Goal: Task Accomplishment & Management: Manage account settings

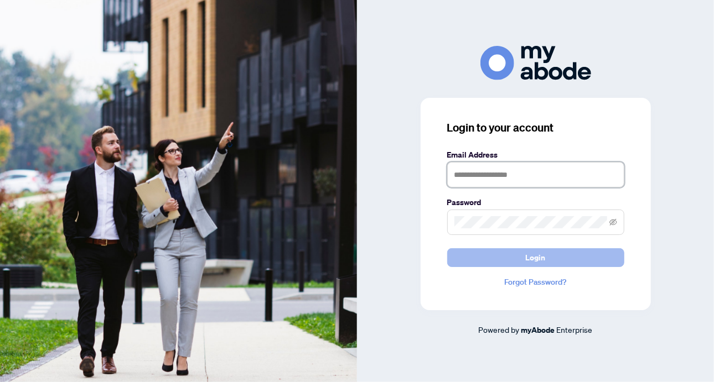
type input "**********"
click at [562, 255] on button "Login" at bounding box center [535, 258] width 177 height 19
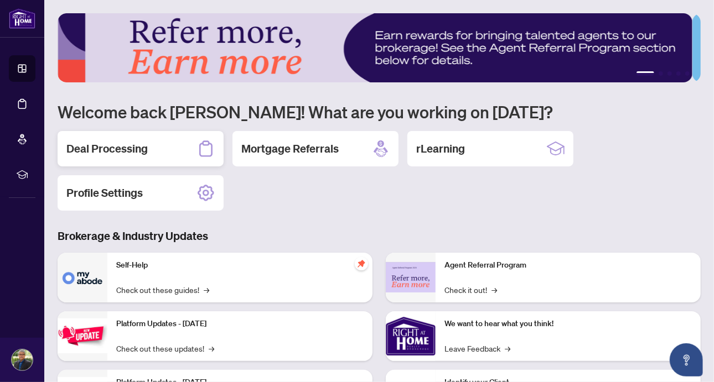
click at [116, 146] on h2 "Deal Processing" at bounding box center [106, 148] width 81 height 15
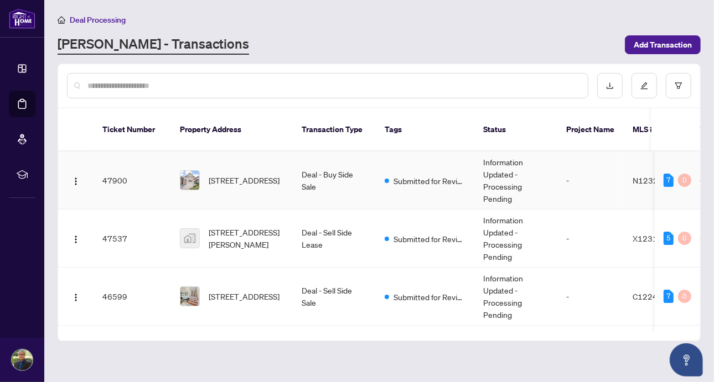
click at [248, 174] on span "[STREET_ADDRESS]" at bounding box center [244, 180] width 71 height 12
click at [248, 173] on main "Deal Processing [PERSON_NAME] - Transactions Add Transaction Ticket Number Prop…" at bounding box center [379, 191] width 670 height 382
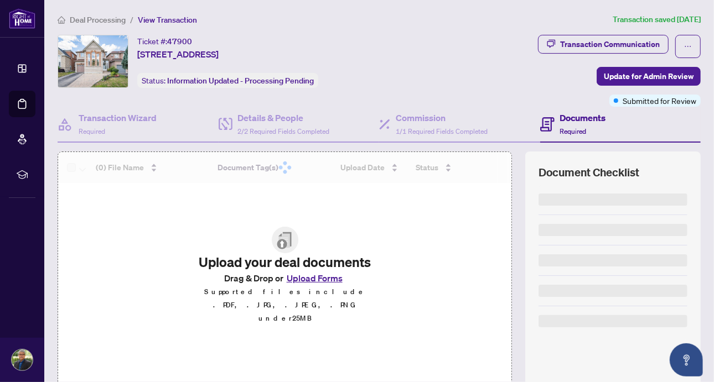
click at [375, 43] on div "Ticket #: 47900 [STREET_ADDRESS] Status: Information Updated - Processing Pendi…" at bounding box center [242, 61] width 369 height 53
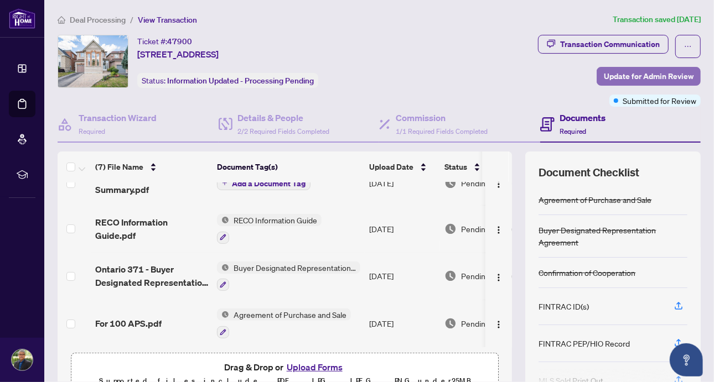
click at [620, 81] on span "Update for Admin Review" at bounding box center [649, 77] width 90 height 18
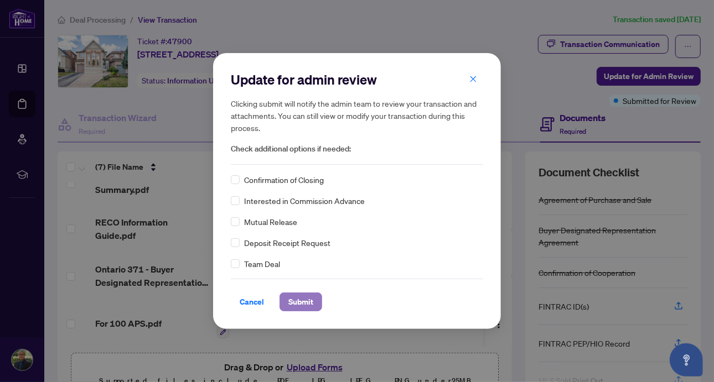
click at [292, 299] on span "Submit" at bounding box center [300, 302] width 25 height 18
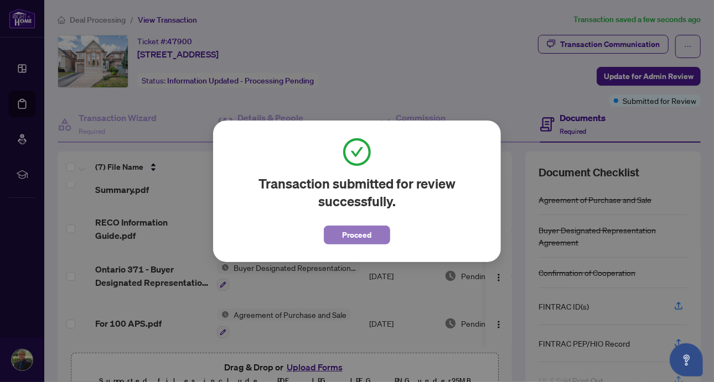
click at [355, 243] on span "Proceed" at bounding box center [357, 235] width 29 height 18
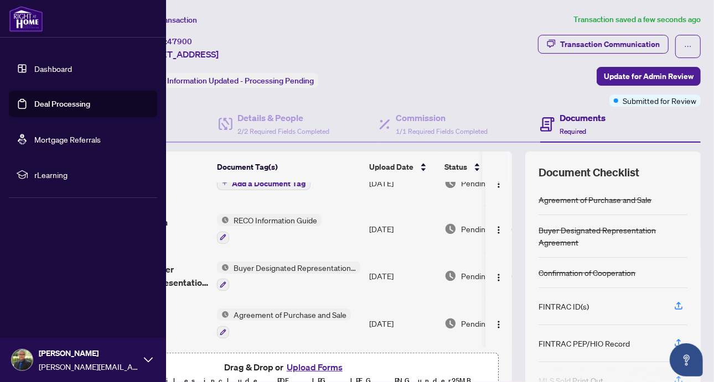
click at [49, 73] on link "Dashboard" at bounding box center [53, 69] width 38 height 10
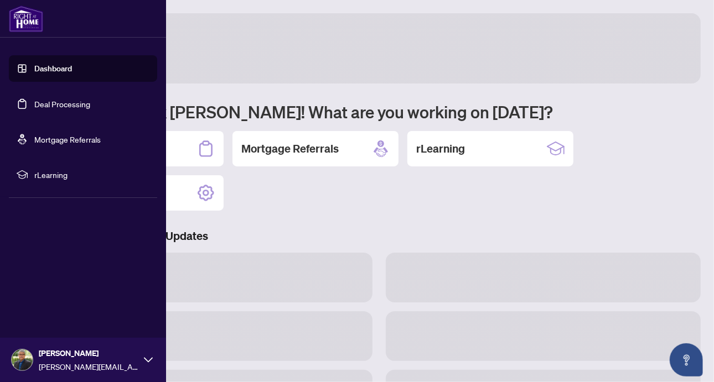
click at [49, 73] on link "Dashboard" at bounding box center [53, 69] width 38 height 10
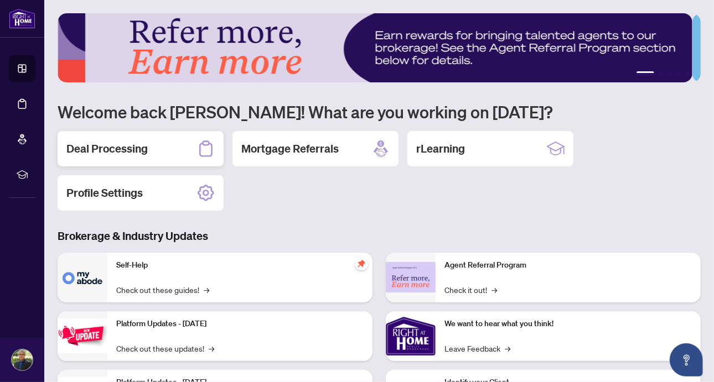
click at [126, 154] on h2 "Deal Processing" at bounding box center [106, 148] width 81 height 15
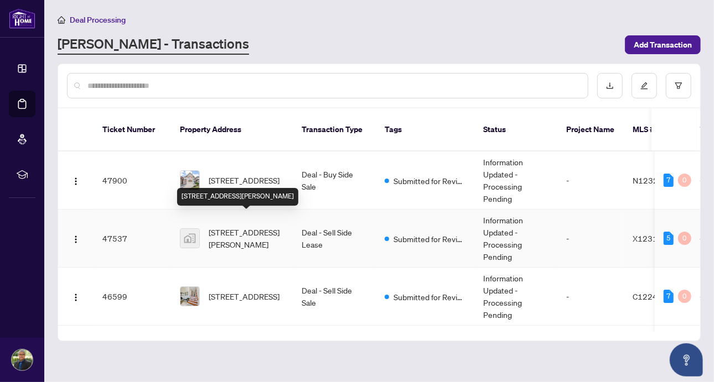
click at [264, 226] on span "[STREET_ADDRESS][PERSON_NAME]" at bounding box center [246, 238] width 75 height 24
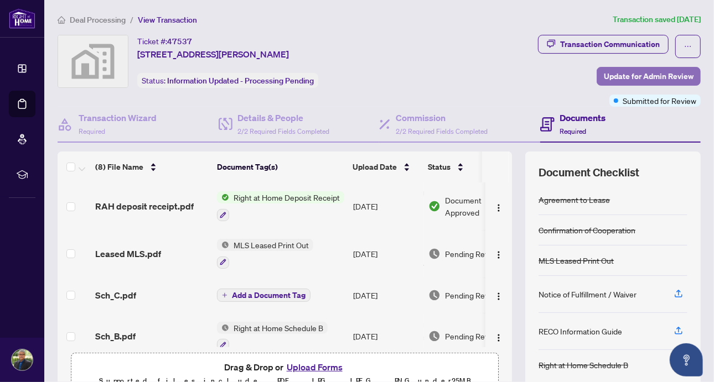
click at [631, 85] on span "Update for Admin Review" at bounding box center [649, 77] width 90 height 18
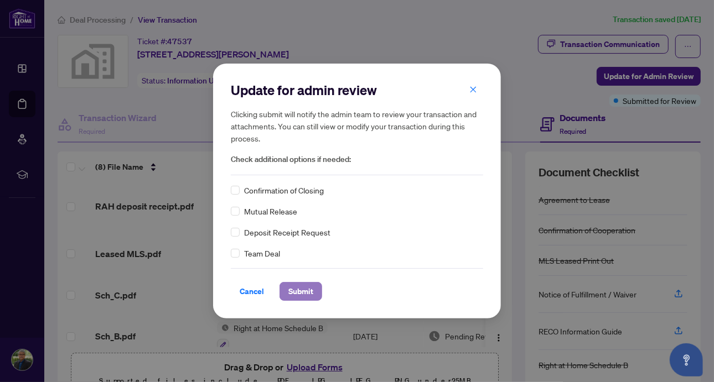
click at [300, 293] on span "Submit" at bounding box center [300, 292] width 25 height 18
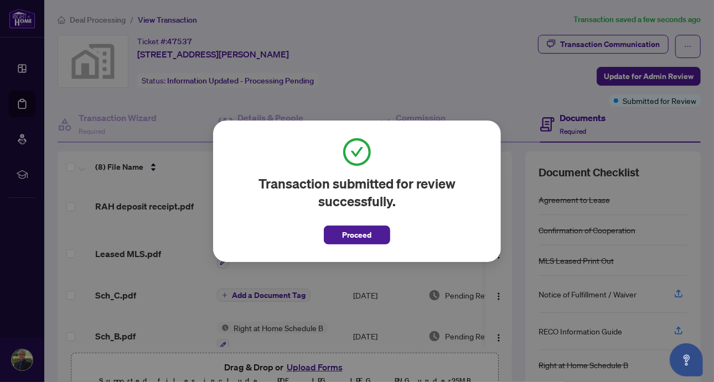
click at [384, 234] on button "Proceed" at bounding box center [357, 235] width 66 height 19
click at [384, 230] on td "[DATE]" at bounding box center [386, 207] width 75 height 48
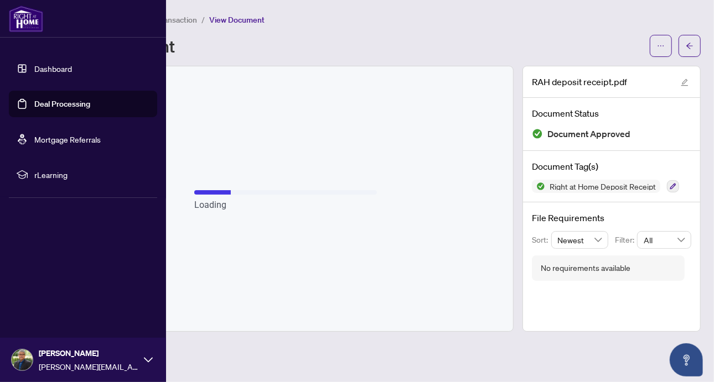
click at [69, 107] on link "Deal Processing" at bounding box center [62, 104] width 56 height 10
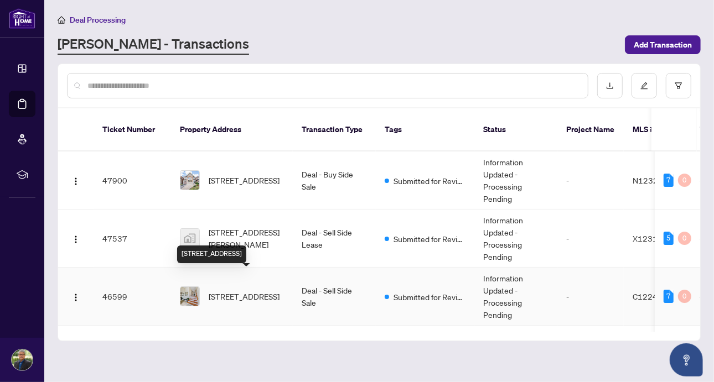
click at [256, 291] on span "[STREET_ADDRESS]" at bounding box center [244, 297] width 71 height 12
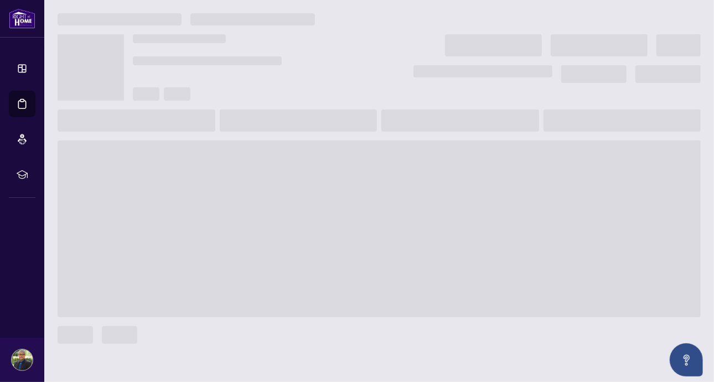
click at [256, 281] on span at bounding box center [379, 229] width 643 height 177
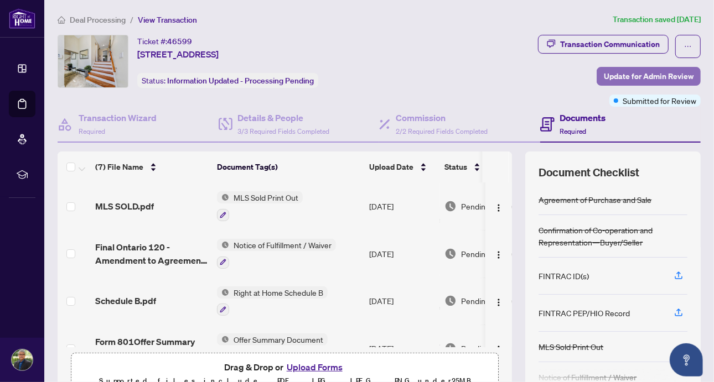
click at [646, 73] on span "Update for Admin Review" at bounding box center [649, 77] width 90 height 18
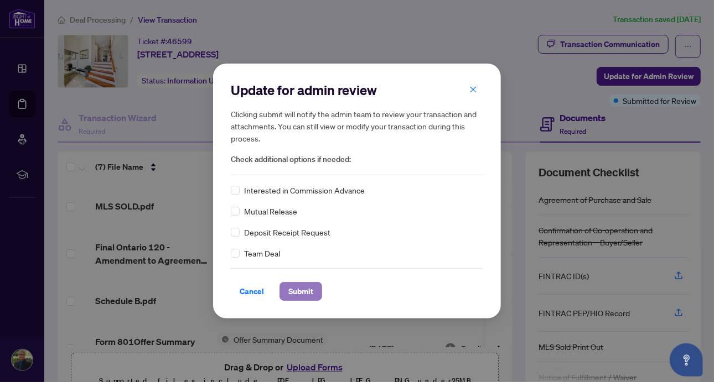
click at [286, 292] on button "Submit" at bounding box center [300, 291] width 43 height 19
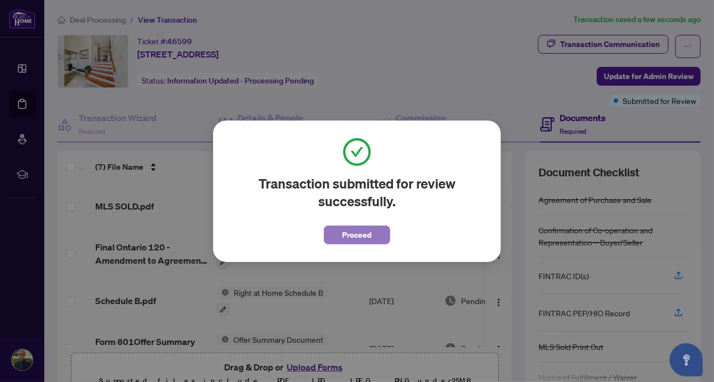
click at [349, 230] on span "Proceed" at bounding box center [357, 235] width 29 height 18
